Goal: Transaction & Acquisition: Book appointment/travel/reservation

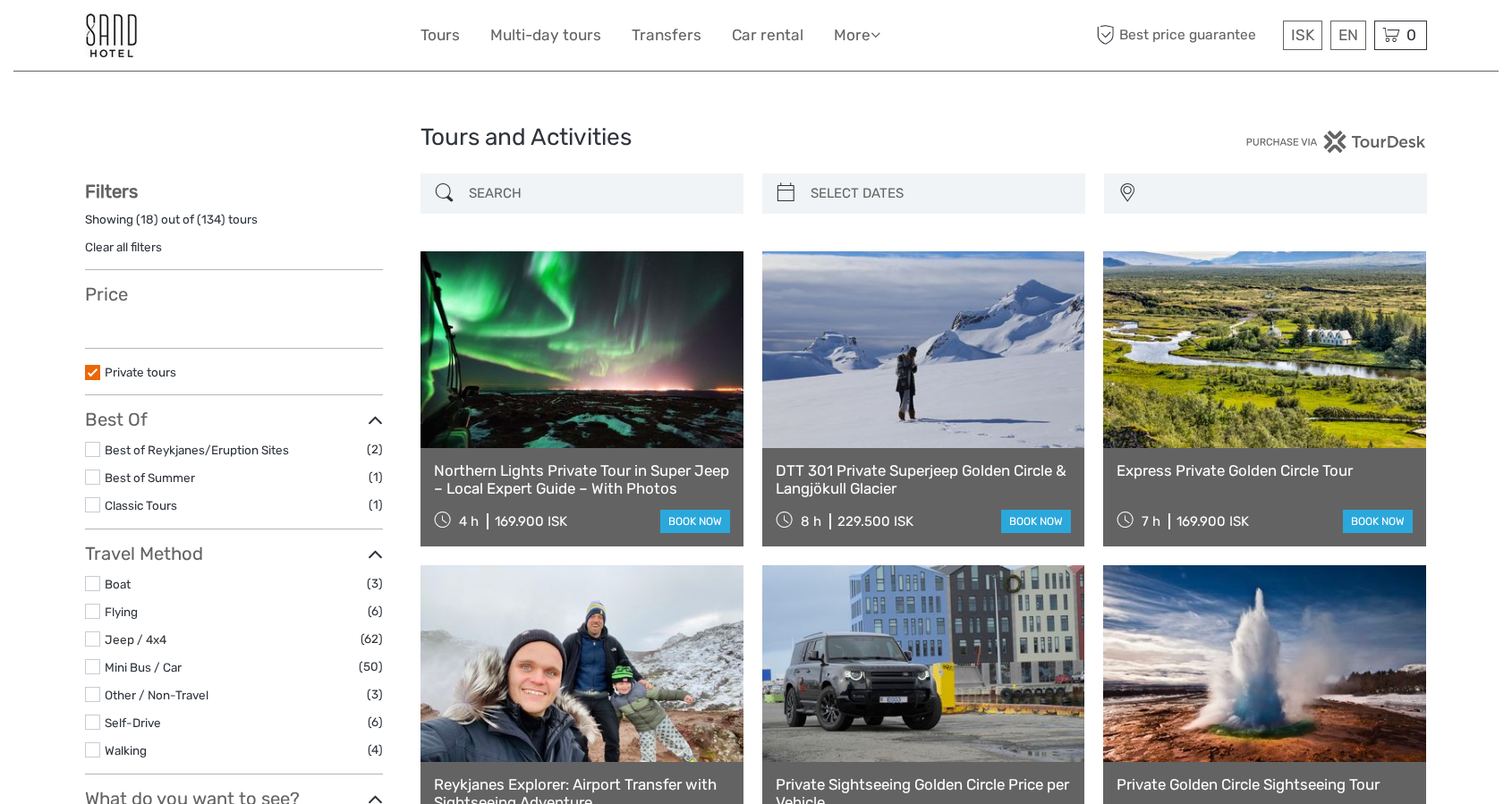
select select
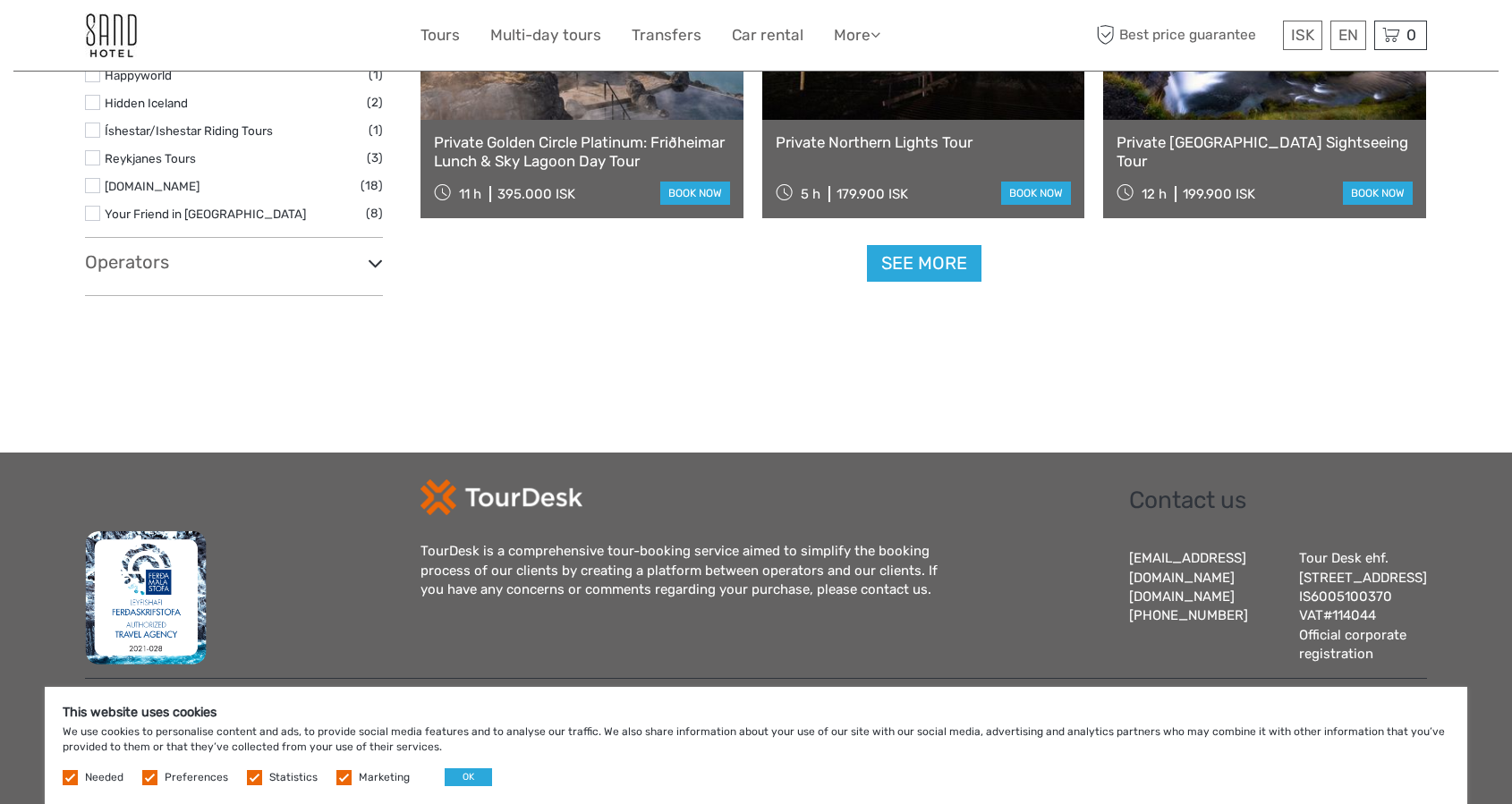
scroll to position [1951, 0]
click at [939, 255] on link "See more" at bounding box center [924, 263] width 114 height 37
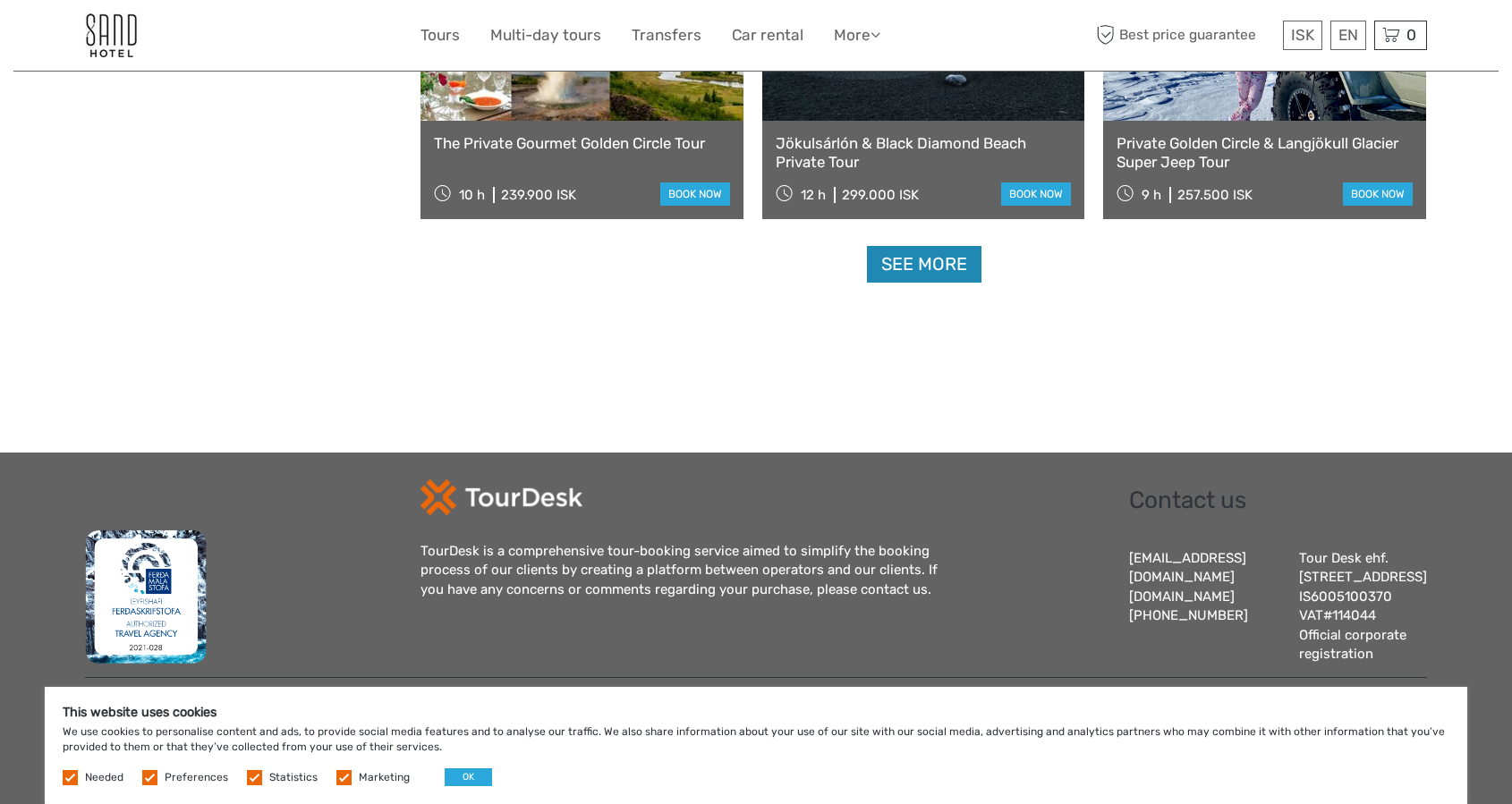
click at [939, 255] on link "See more" at bounding box center [924, 264] width 114 height 37
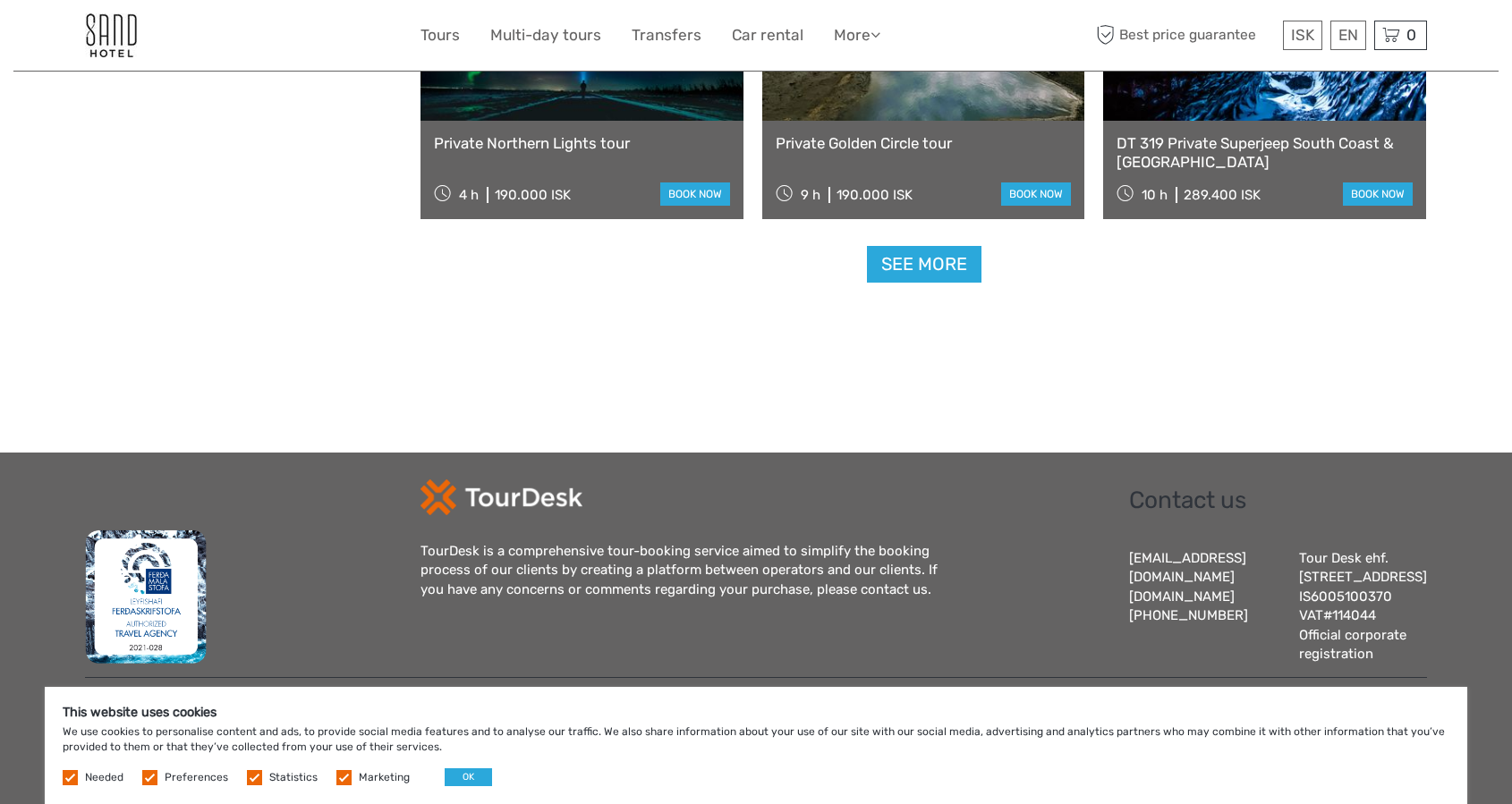
click at [939, 255] on link "See more" at bounding box center [924, 264] width 114 height 37
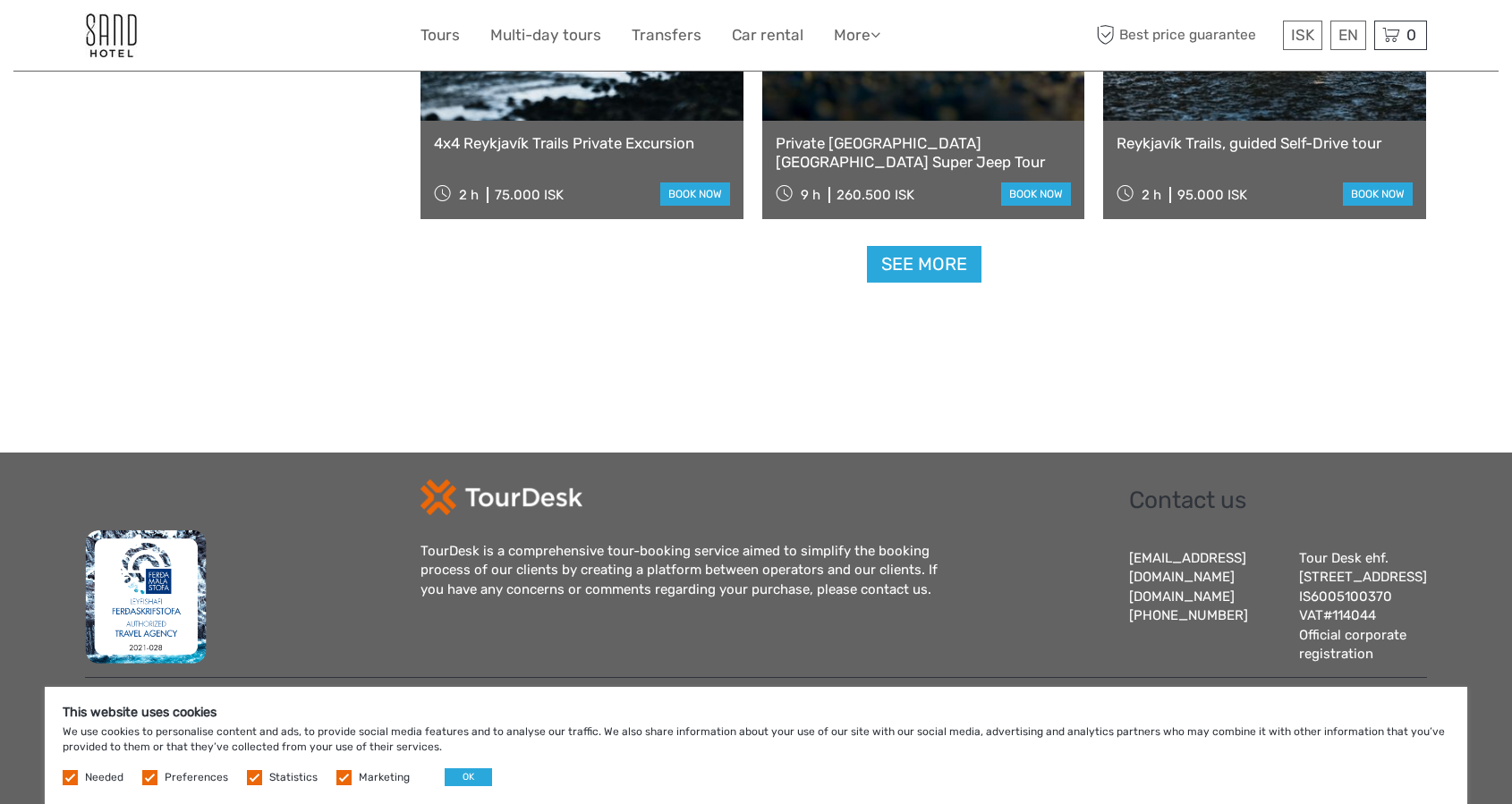
scroll to position [7540, 0]
click at [939, 255] on link "See more" at bounding box center [924, 264] width 114 height 37
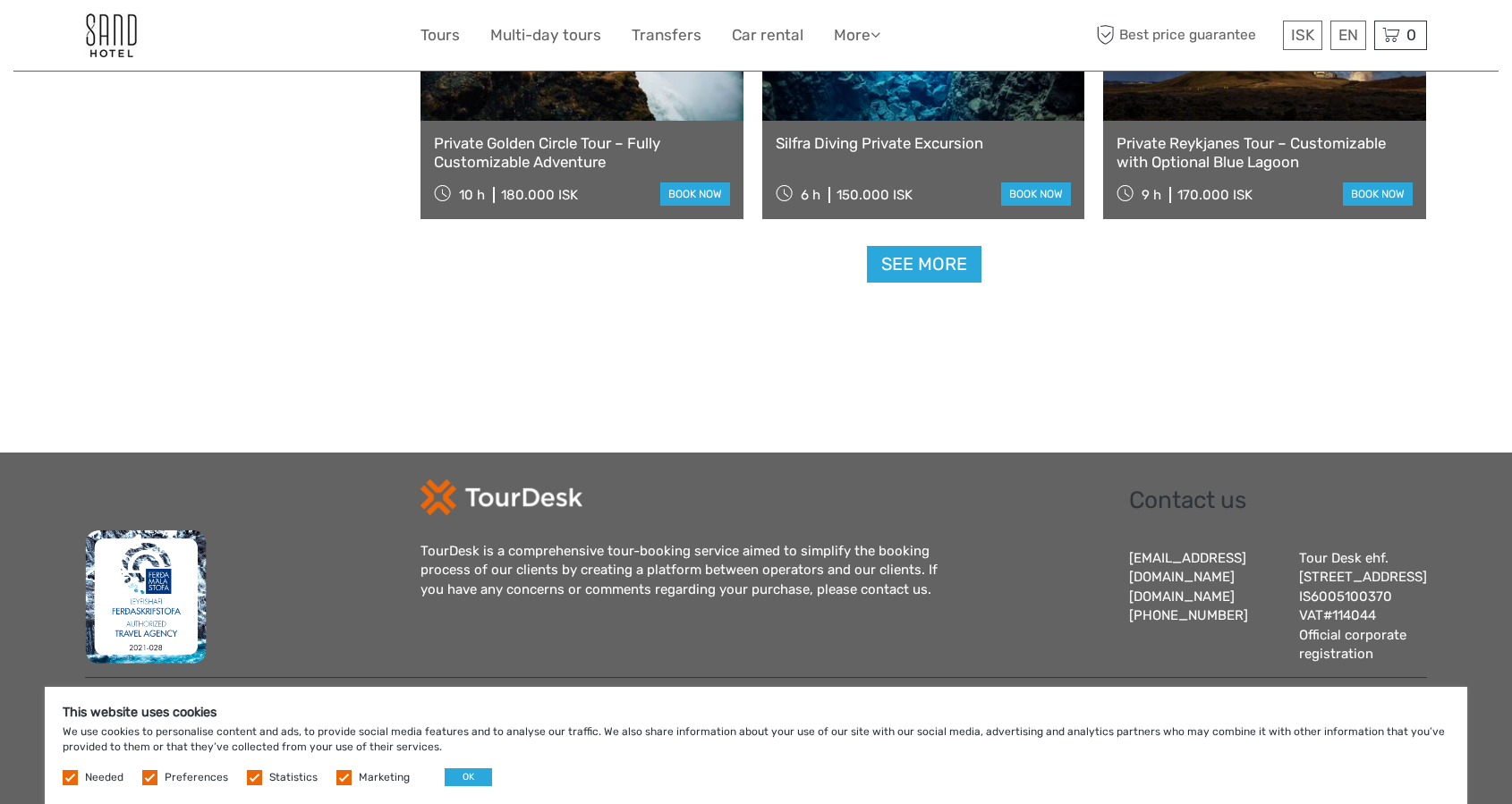
click at [939, 255] on link "See more" at bounding box center [924, 264] width 114 height 37
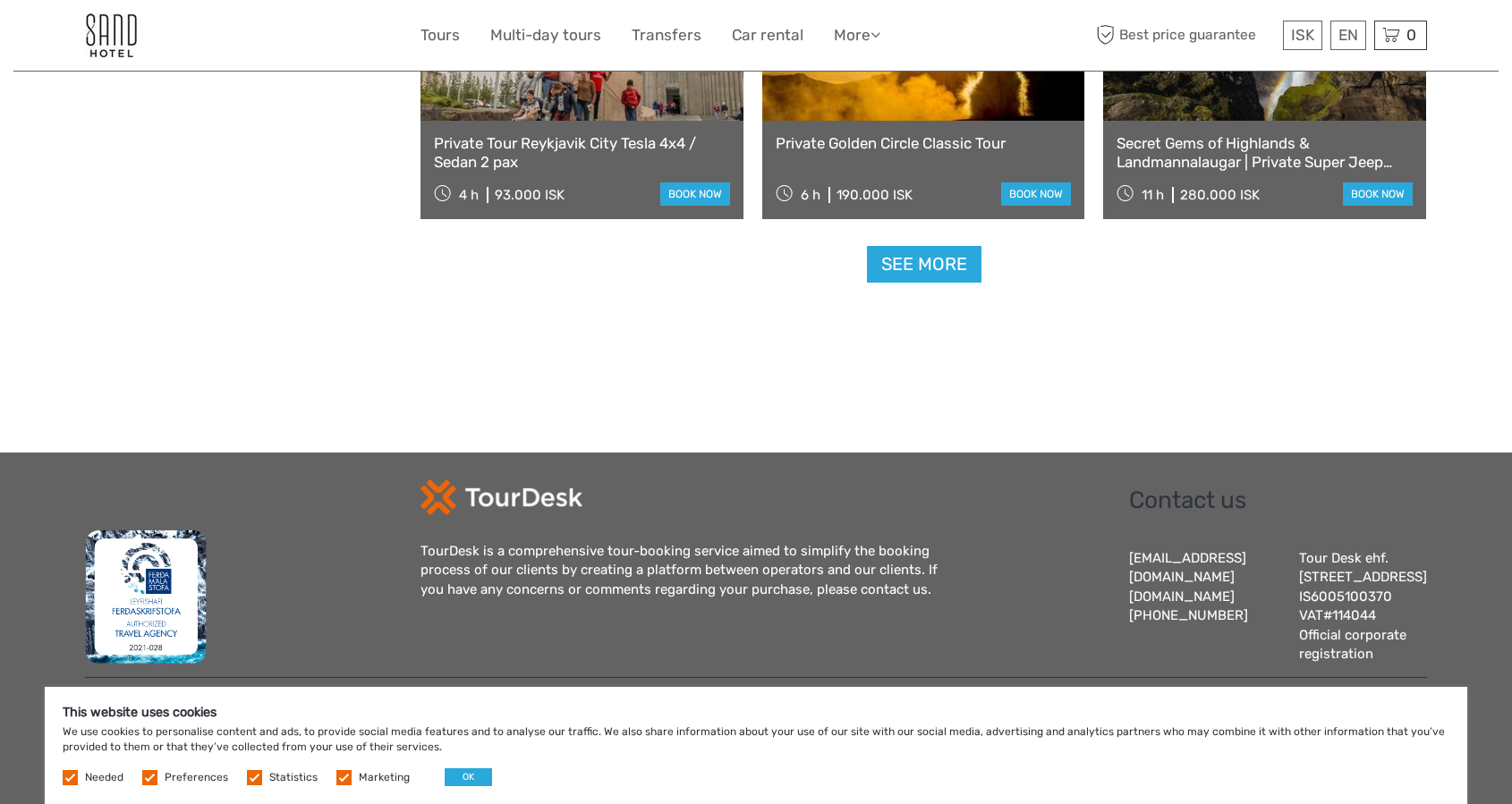
click at [934, 261] on link "See more" at bounding box center [924, 264] width 114 height 37
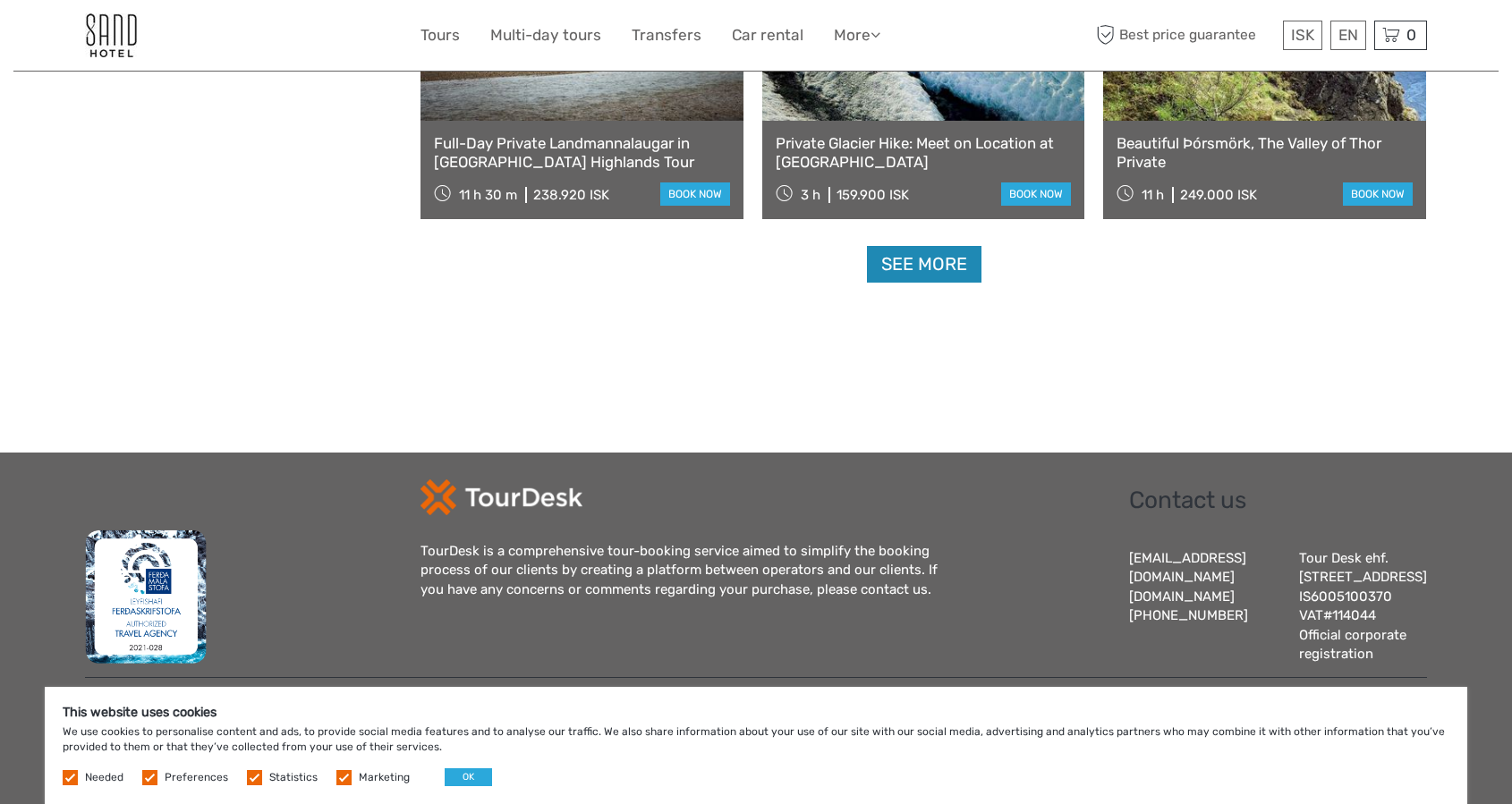
click at [916, 253] on link "See more" at bounding box center [924, 264] width 114 height 37
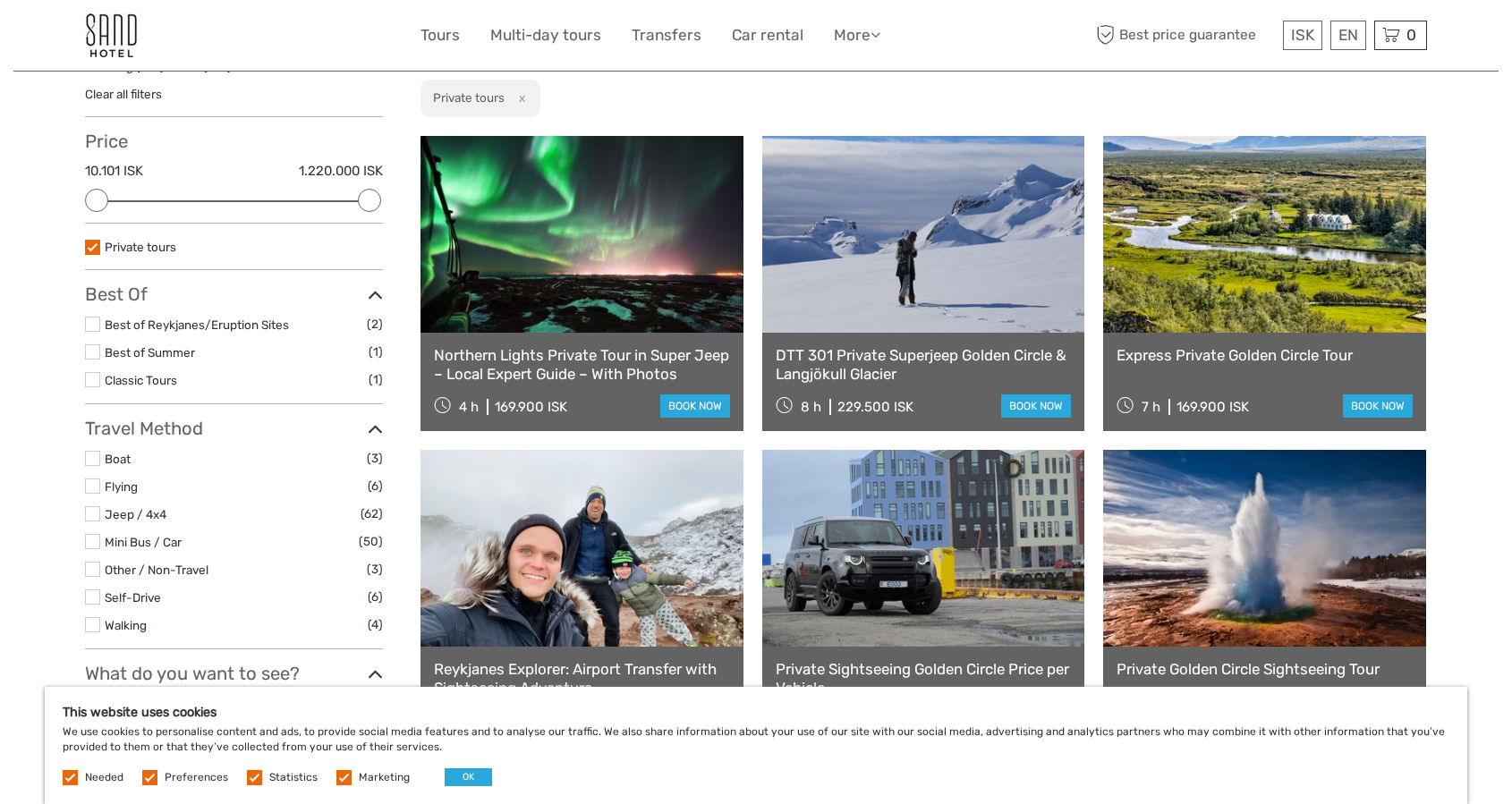
scroll to position [153, 0]
drag, startPoint x: 372, startPoint y: 197, endPoint x: 263, endPoint y: 199, distance: 109.0
click at [263, 199] on div at bounding box center [260, 200] width 23 height 23
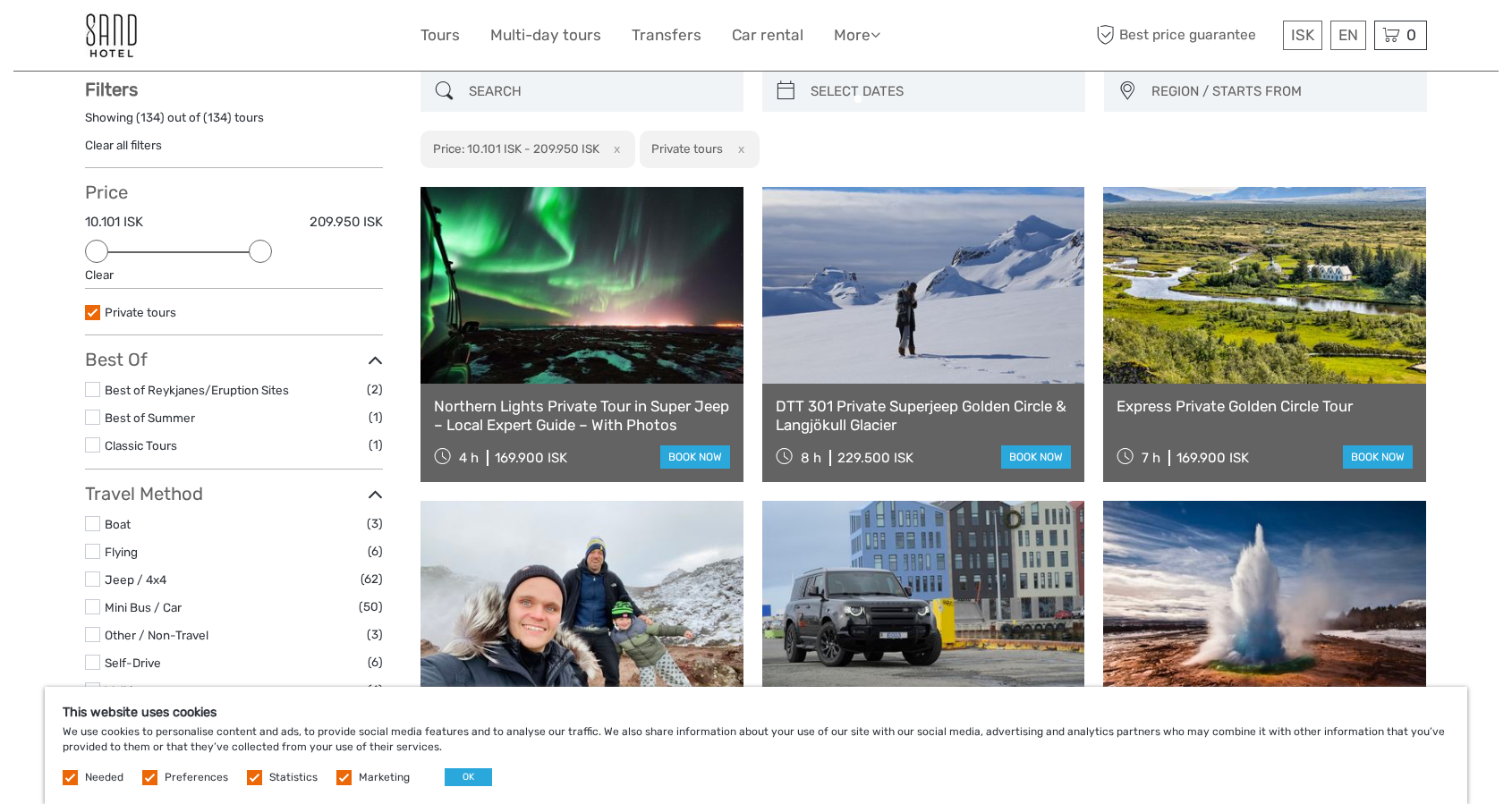
scroll to position [101, 0]
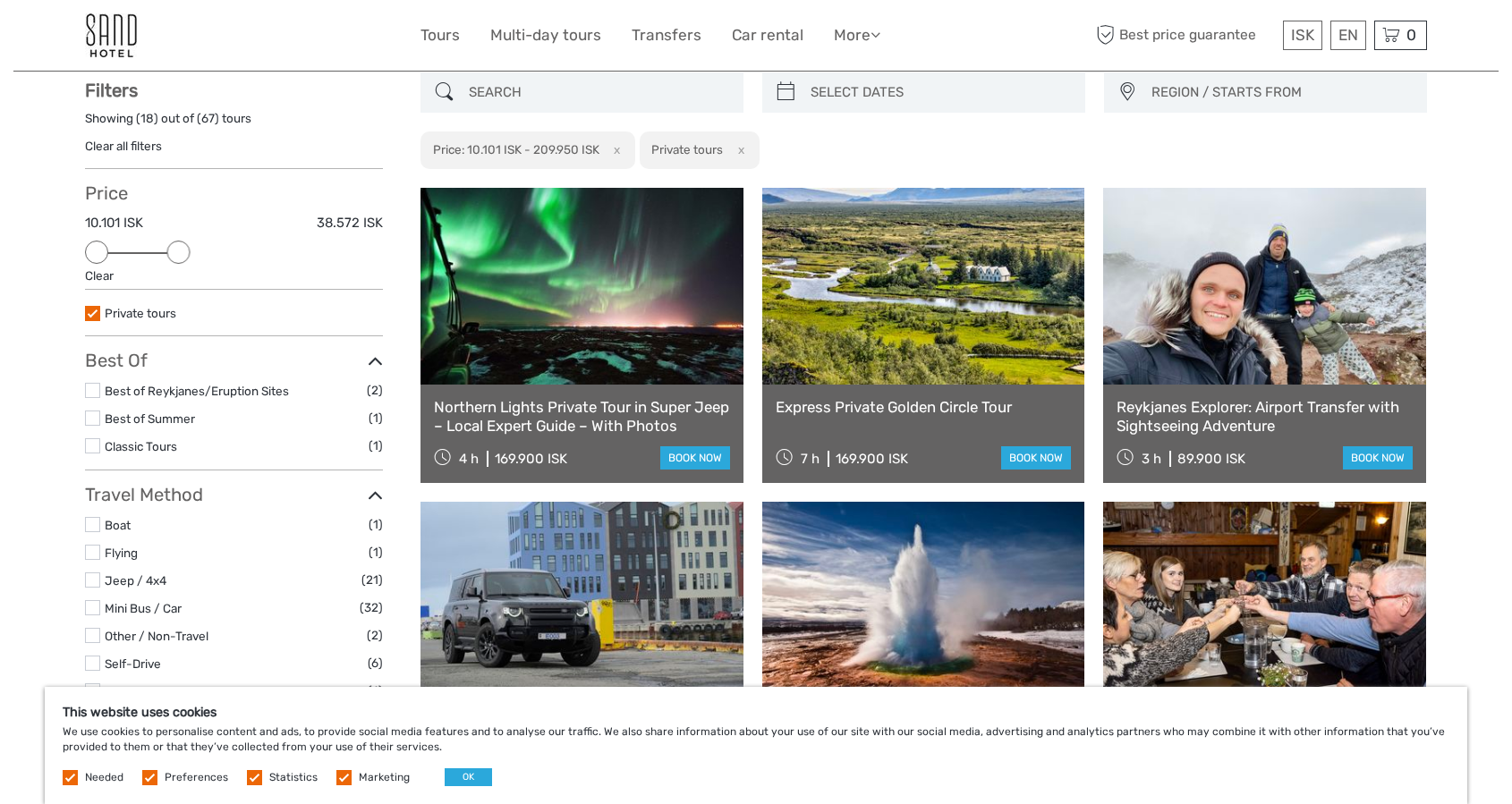
drag, startPoint x: 262, startPoint y: 249, endPoint x: 190, endPoint y: 250, distance: 72.0
click at [190, 250] on div "Price 10.101 ISK 38.572 ISK Clear" at bounding box center [233, 236] width 298 height 107
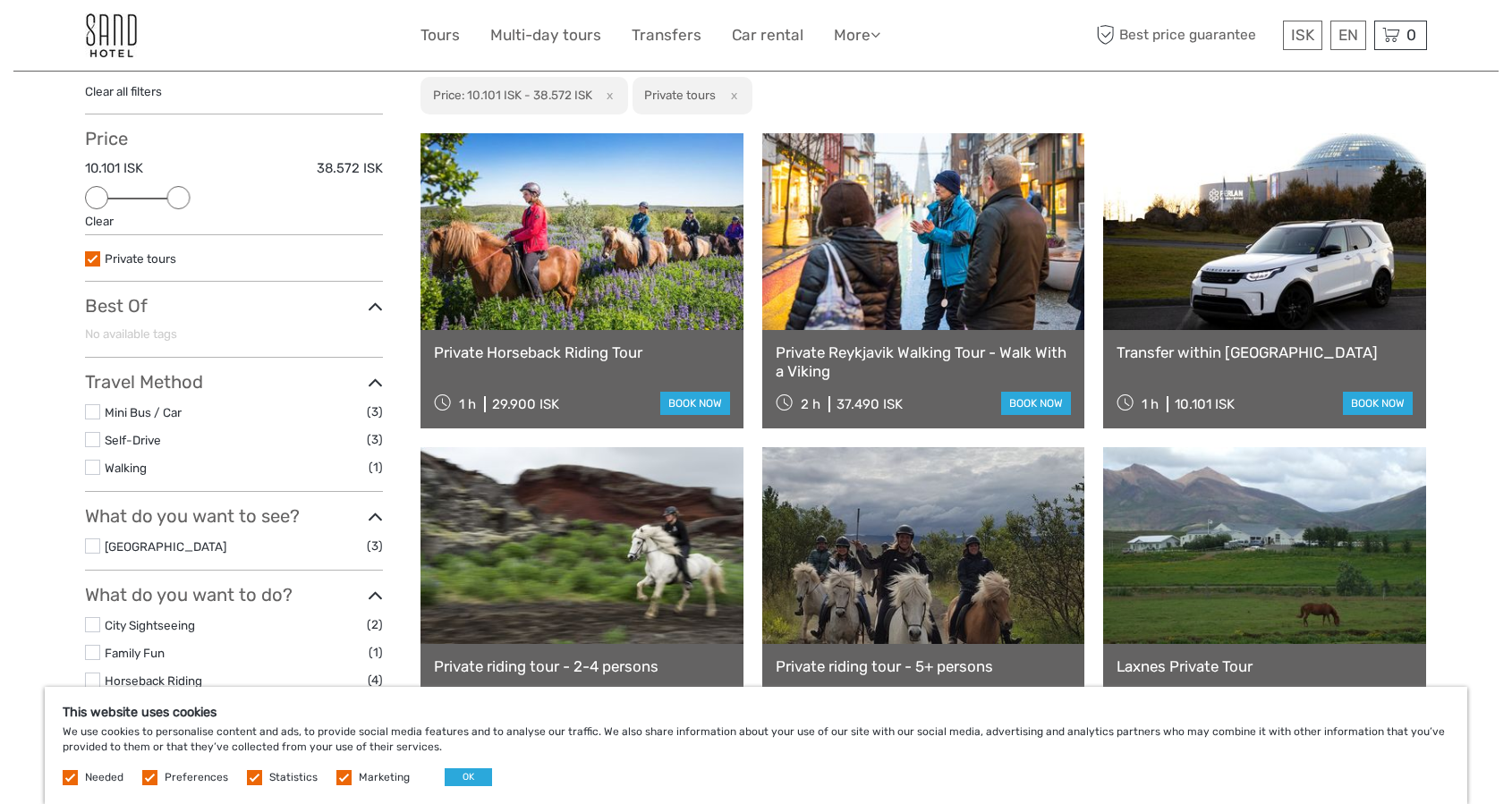
scroll to position [155, 0]
click at [1230, 257] on link at bounding box center [1264, 232] width 324 height 197
drag, startPoint x: 177, startPoint y: 199, endPoint x: 203, endPoint y: 197, distance: 26.1
click at [203, 197] on div at bounding box center [205, 197] width 23 height 23
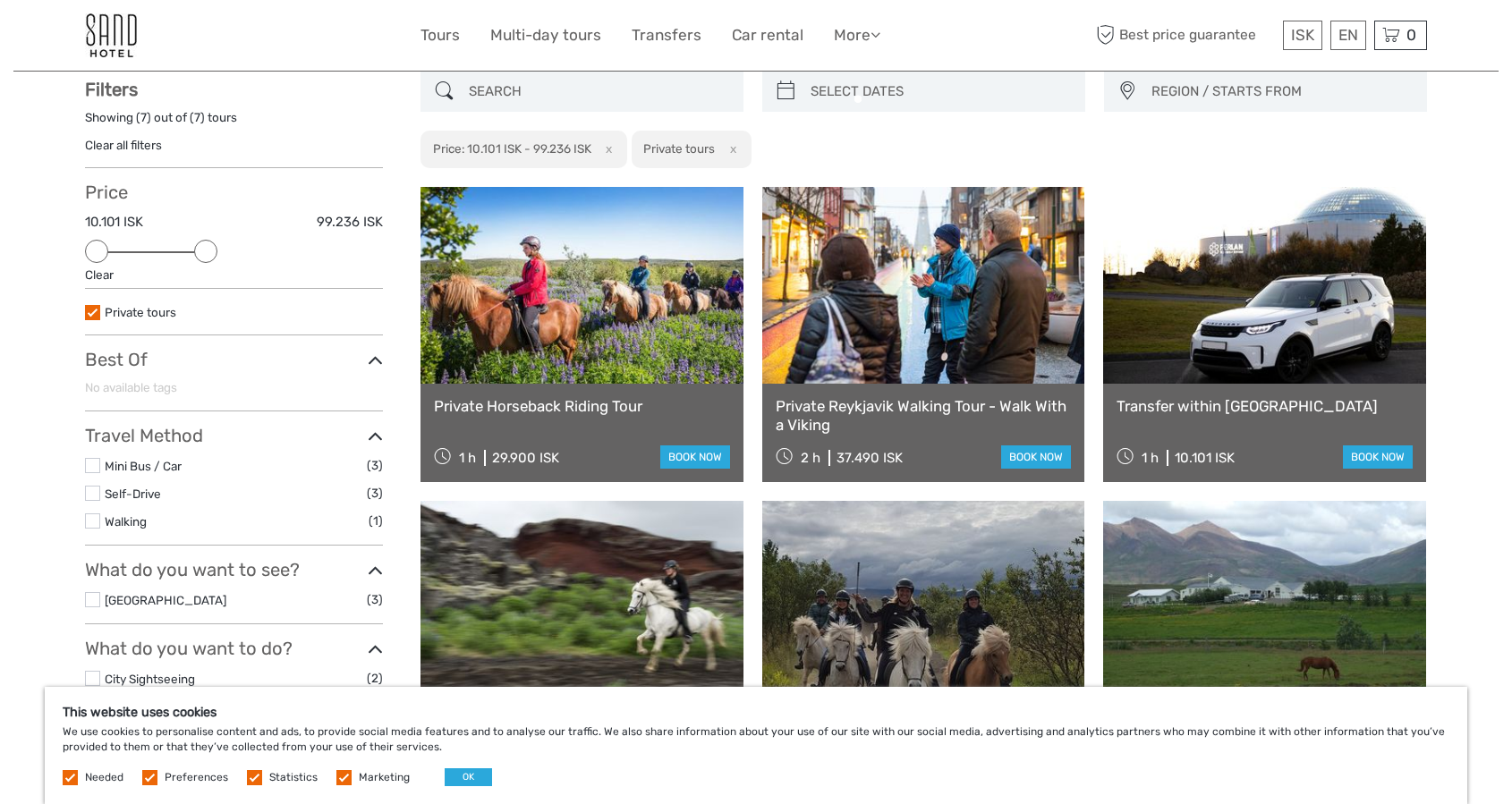
scroll to position [101, 0]
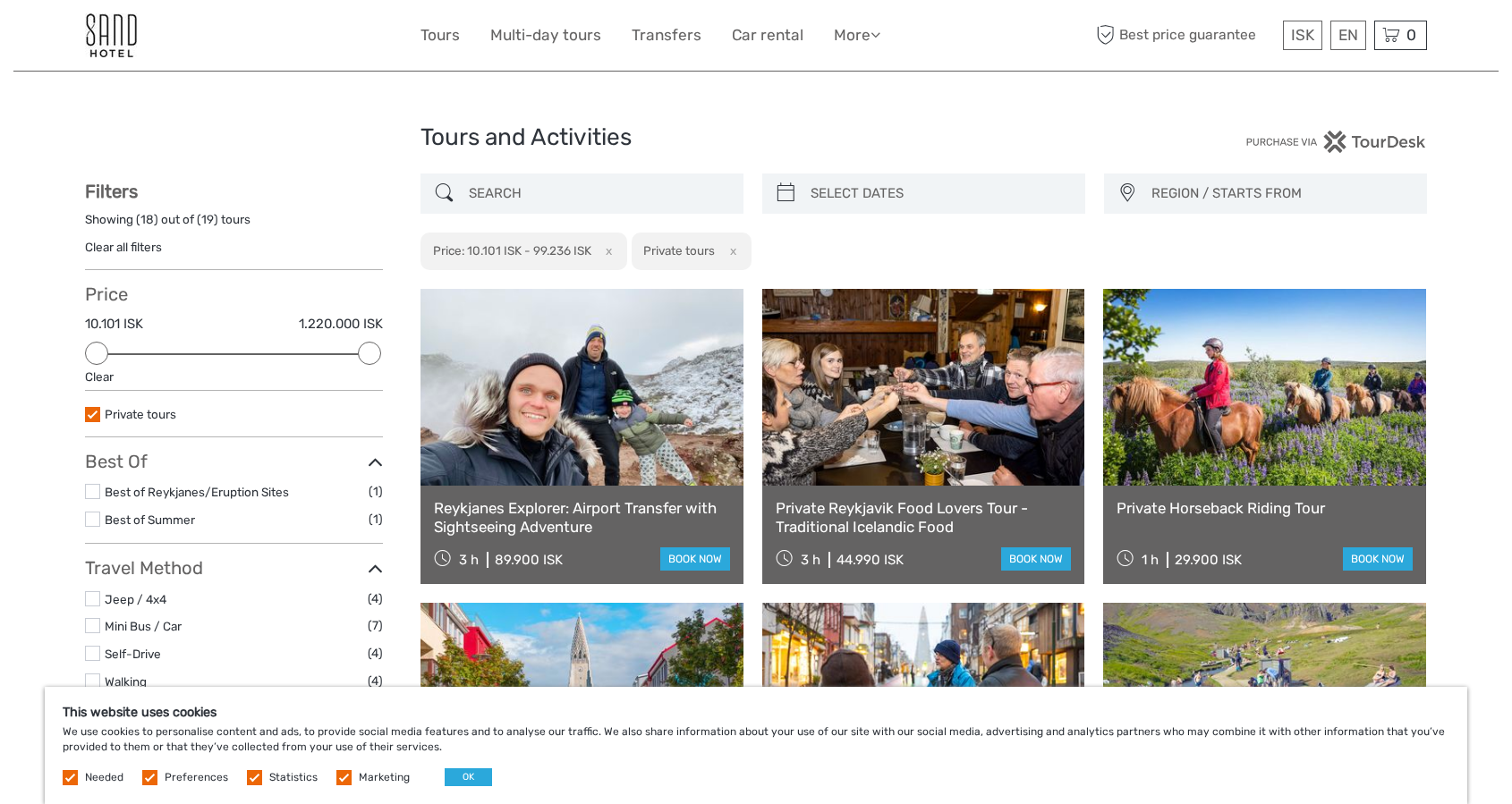
drag, startPoint x: 210, startPoint y: 350, endPoint x: 420, endPoint y: 349, distance: 210.0
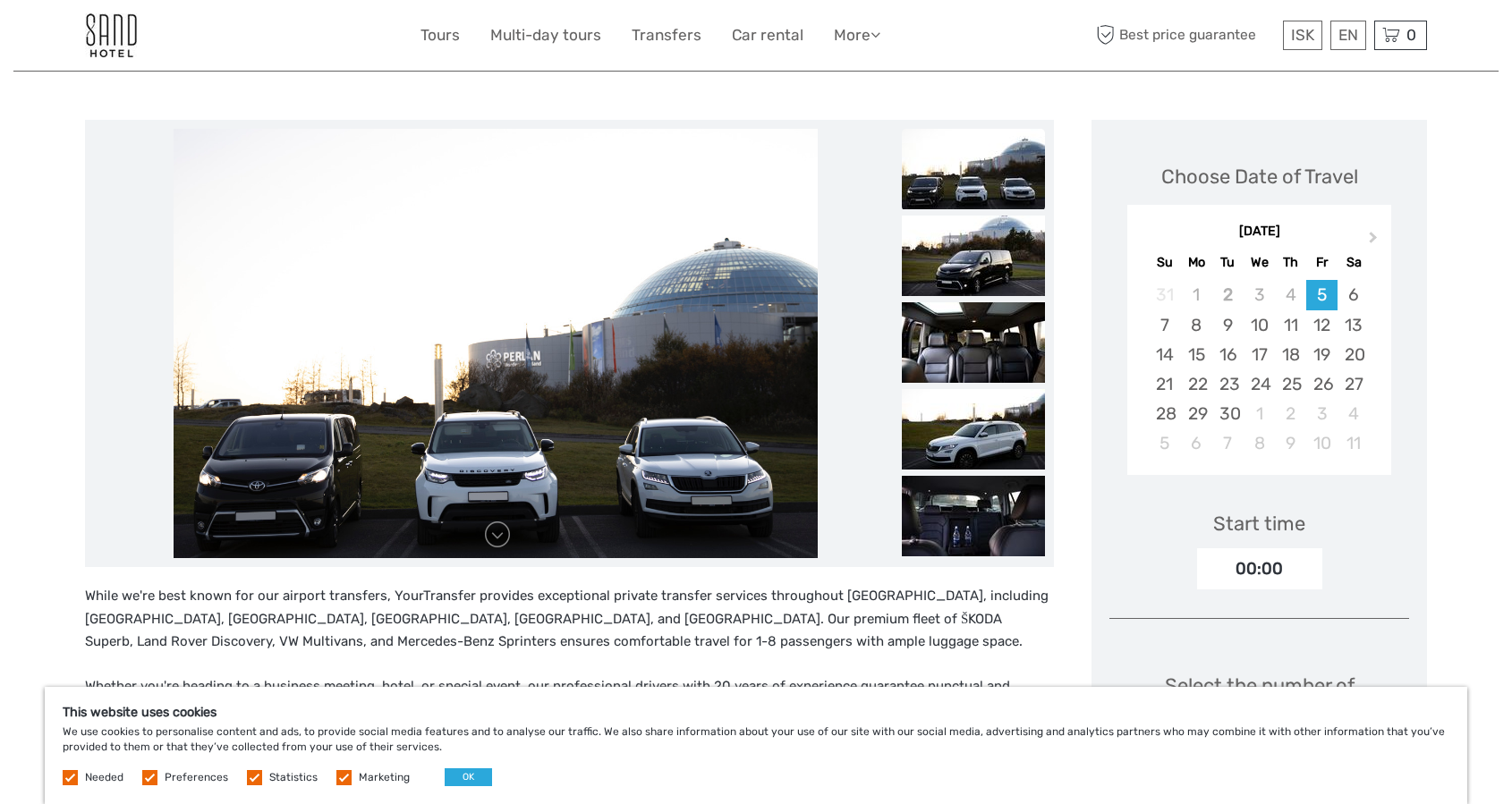
scroll to position [119, 0]
